Goal: Check status: Check status

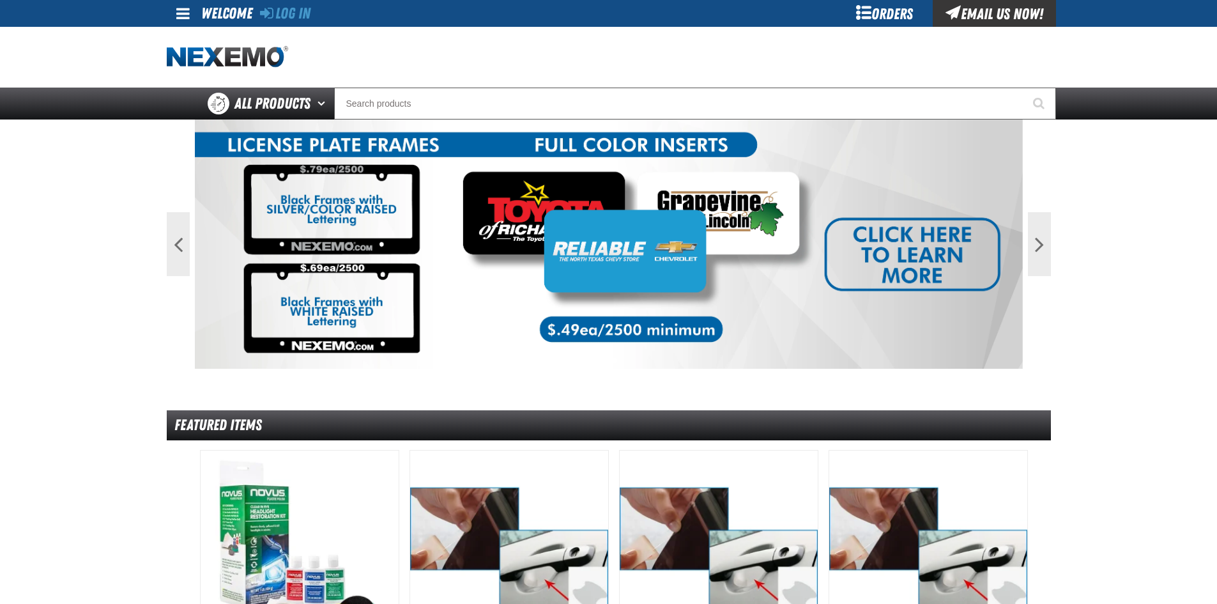
click at [293, 23] on div "Log In" at bounding box center [285, 13] width 50 height 27
click at [293, 16] on link "Log In" at bounding box center [285, 13] width 50 height 18
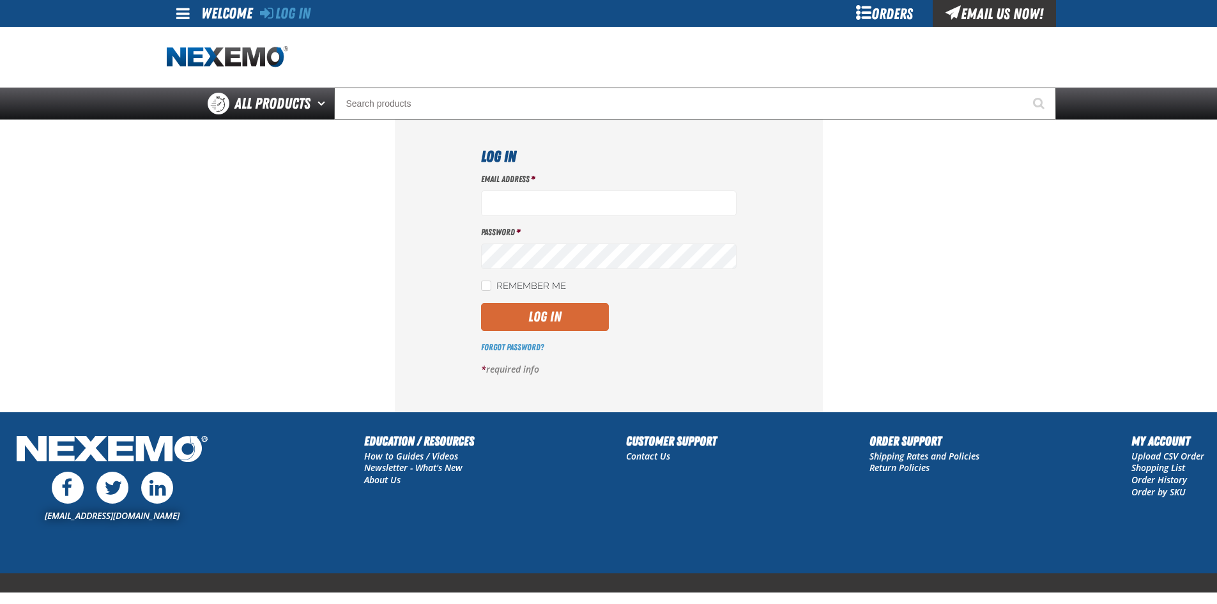
type input "[EMAIL_ADDRESS][DOMAIN_NAME]"
click at [604, 317] on button "Log In" at bounding box center [545, 317] width 128 height 28
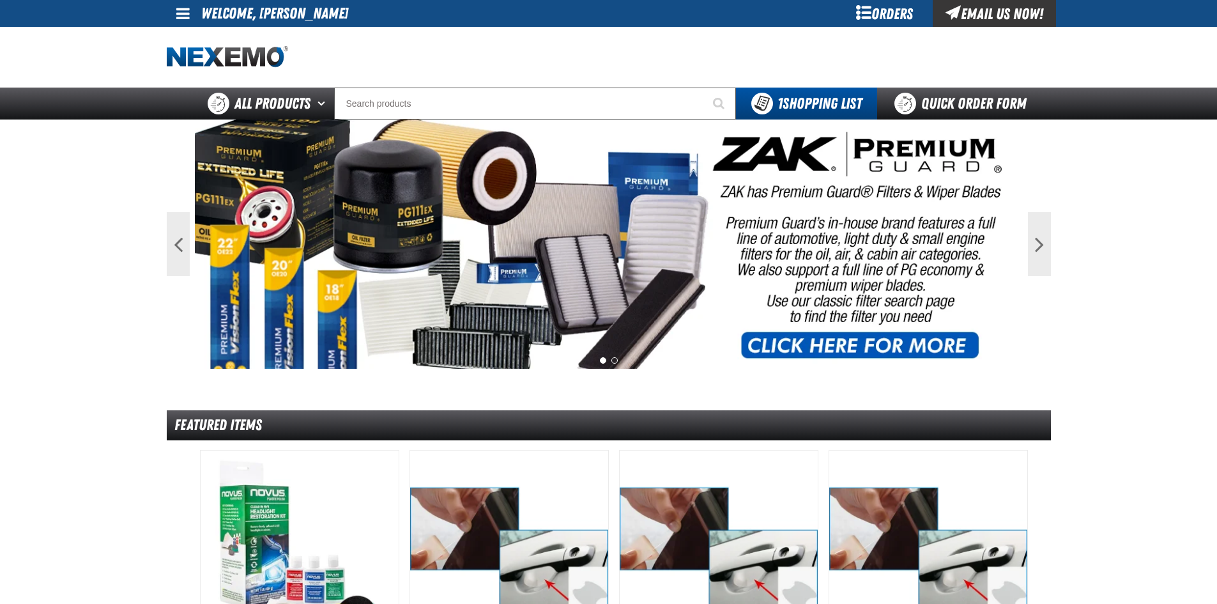
click at [853, 19] on div "Orders" at bounding box center [885, 13] width 96 height 27
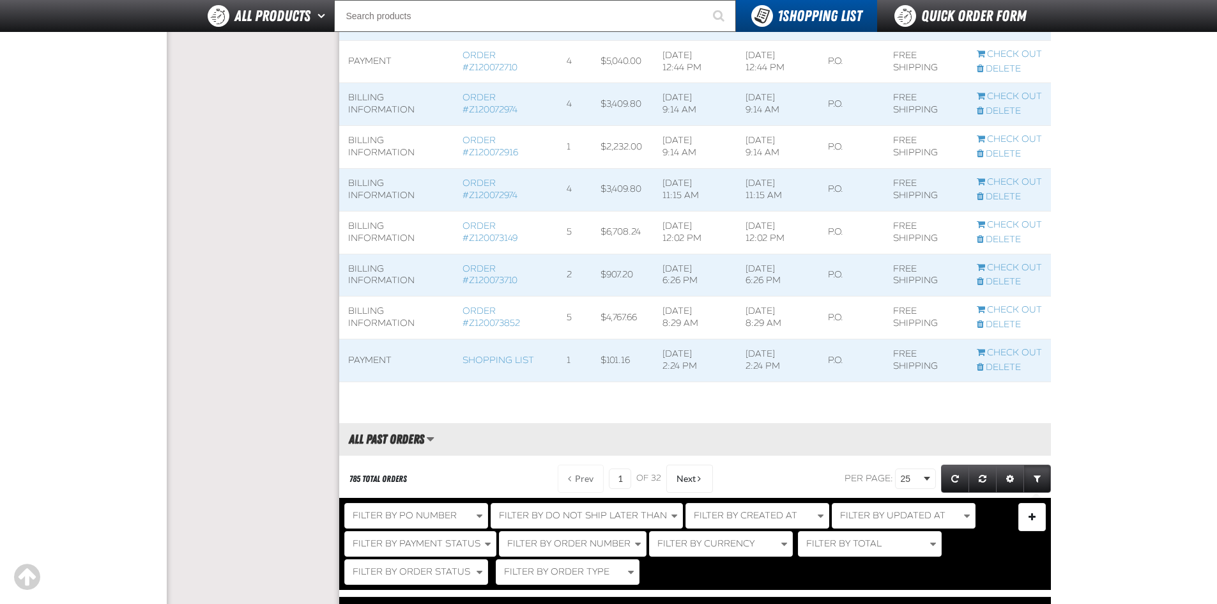
scroll to position [958, 0]
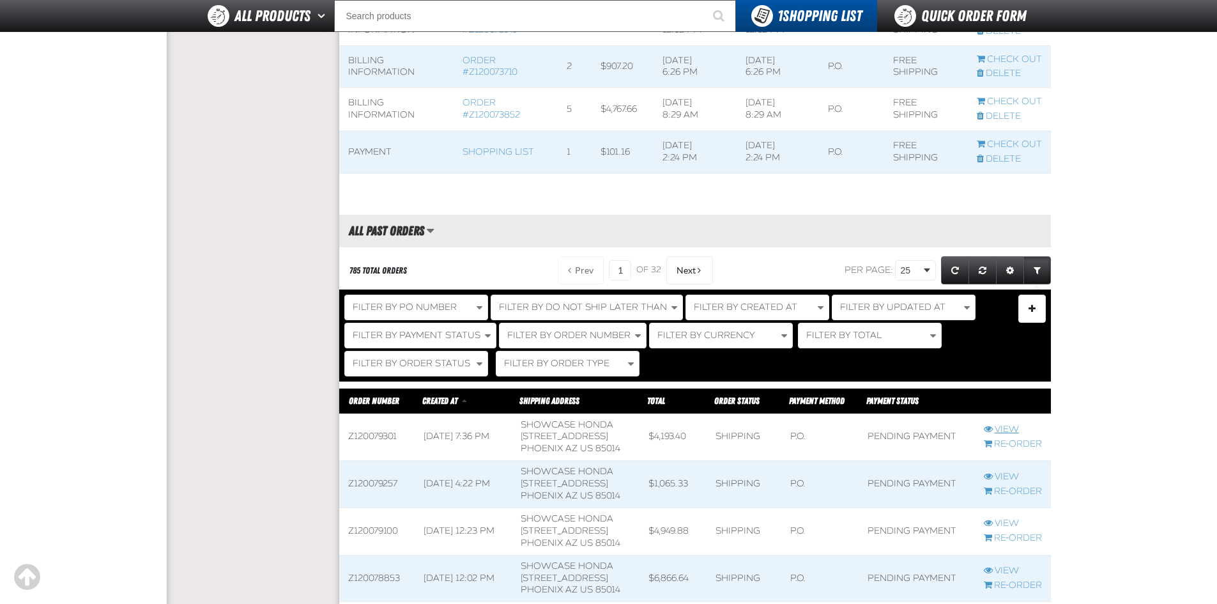
click at [993, 436] on link "View" at bounding box center [1013, 429] width 58 height 12
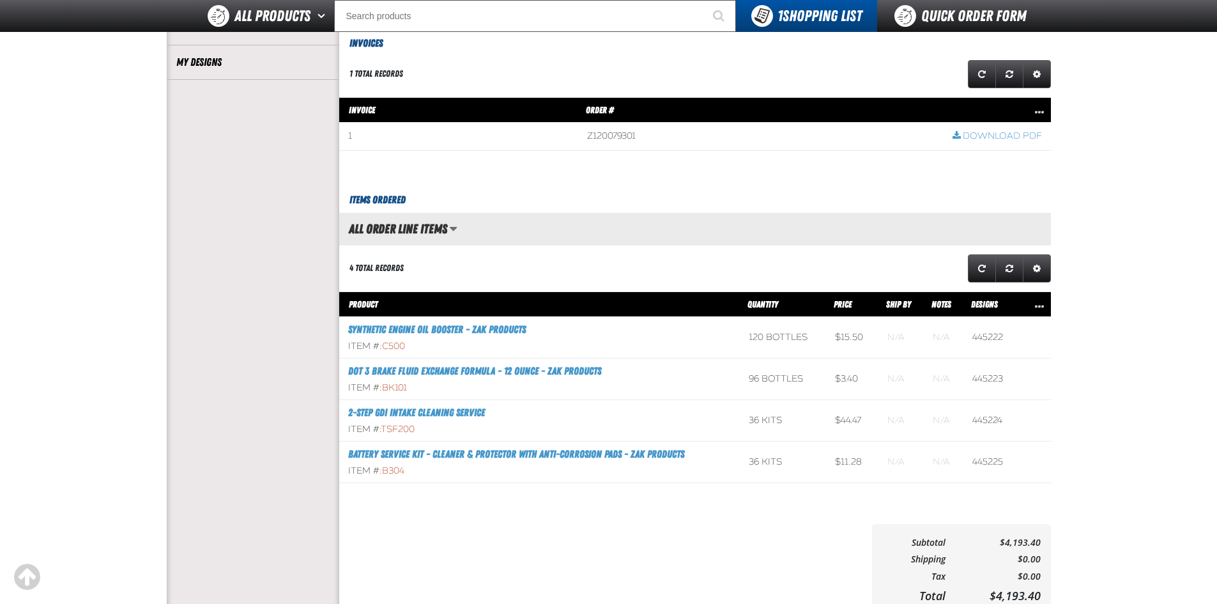
scroll to position [383, 0]
